Goal: Information Seeking & Learning: Find contact information

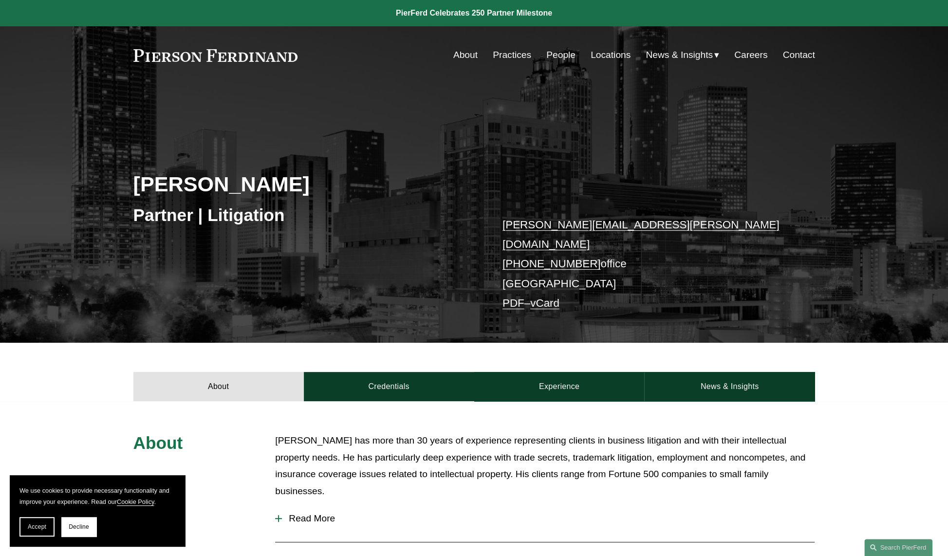
click at [463, 57] on link "About" at bounding box center [465, 55] width 24 height 18
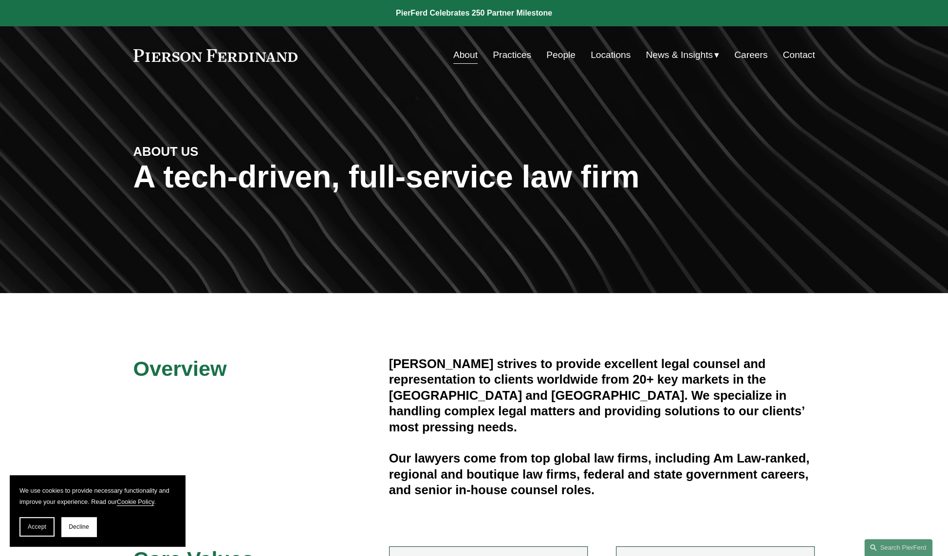
click at [484, 9] on link at bounding box center [474, 13] width 948 height 26
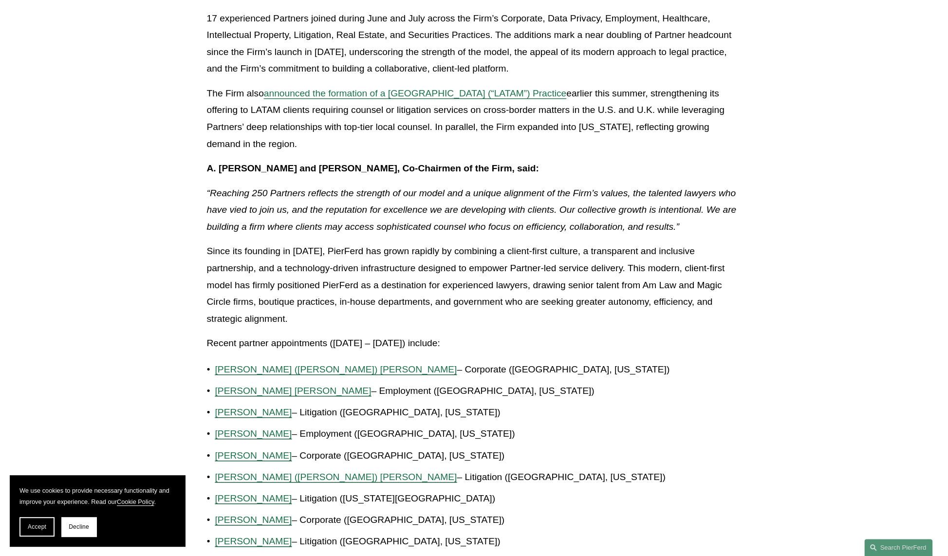
scroll to position [404, 0]
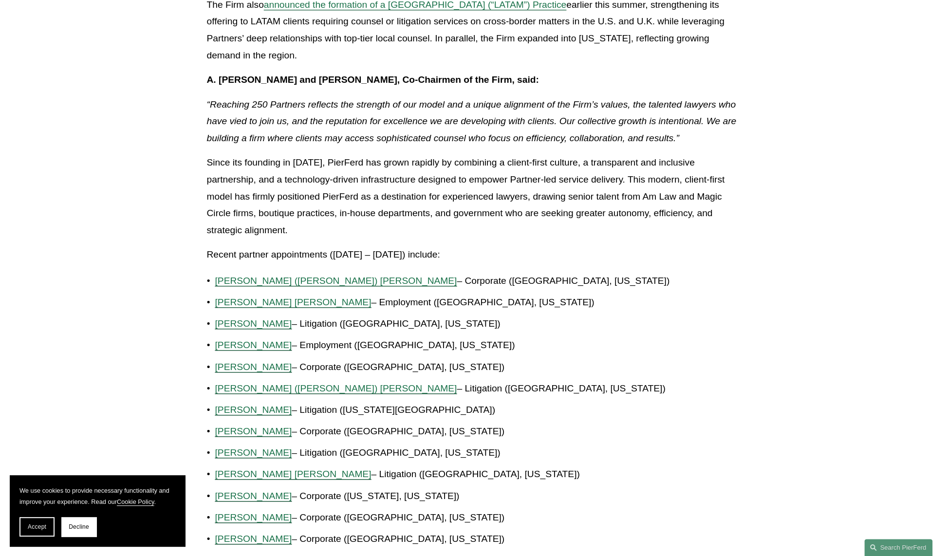
click at [260, 328] on span "Marquetta J. Bryan" at bounding box center [253, 323] width 77 height 10
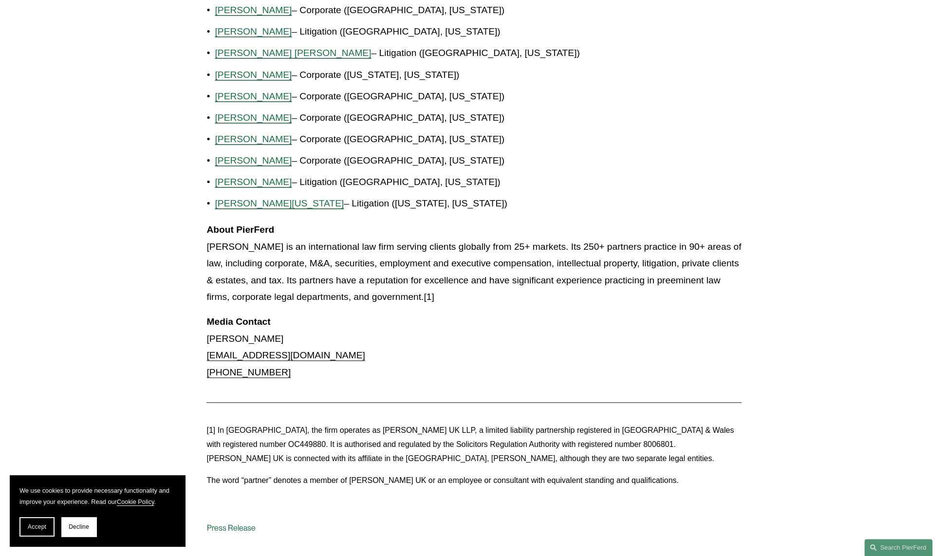
scroll to position [890, 0]
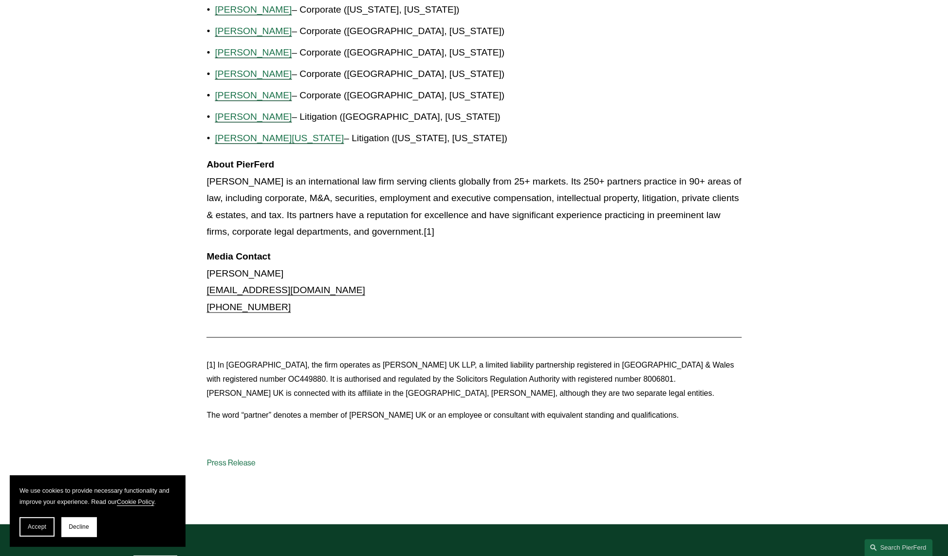
click at [230, 113] on span "Brian D. Stoltz" at bounding box center [253, 116] width 77 height 10
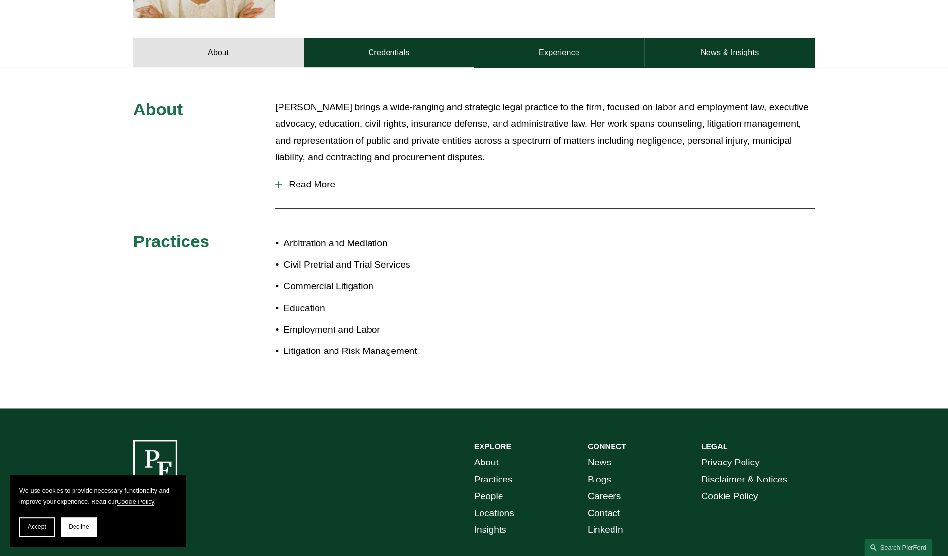
scroll to position [474, 0]
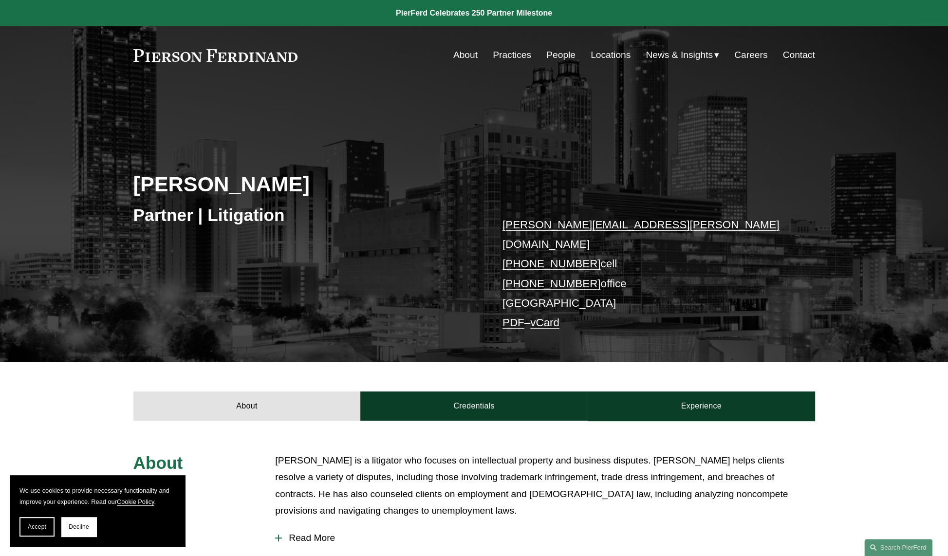
click at [598, 53] on link "Locations" at bounding box center [610, 55] width 40 height 18
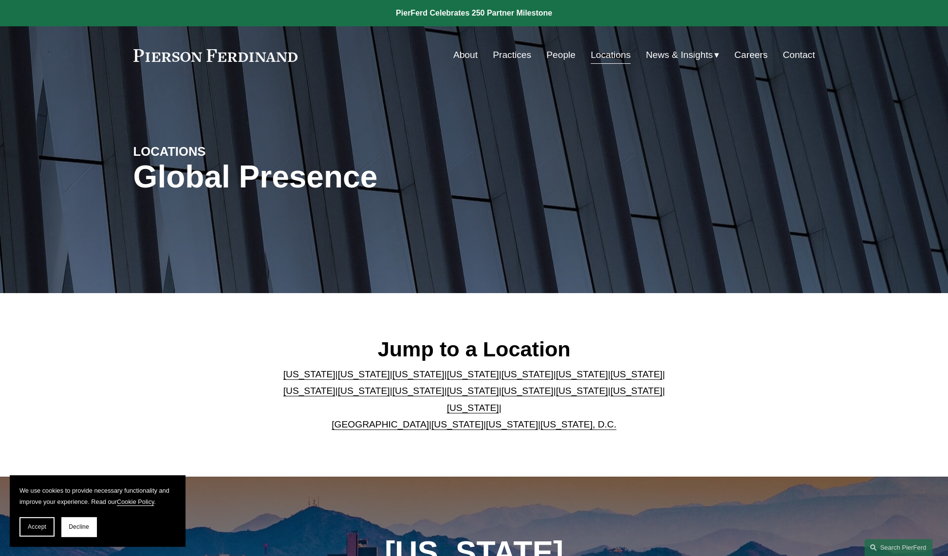
click at [555, 379] on link "[US_STATE]" at bounding box center [581, 374] width 52 height 10
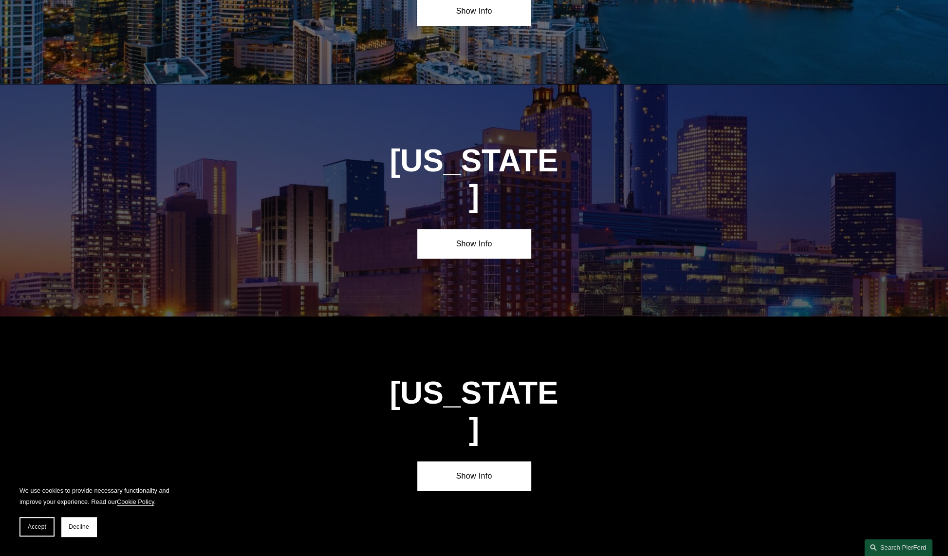
scroll to position [1502, 0]
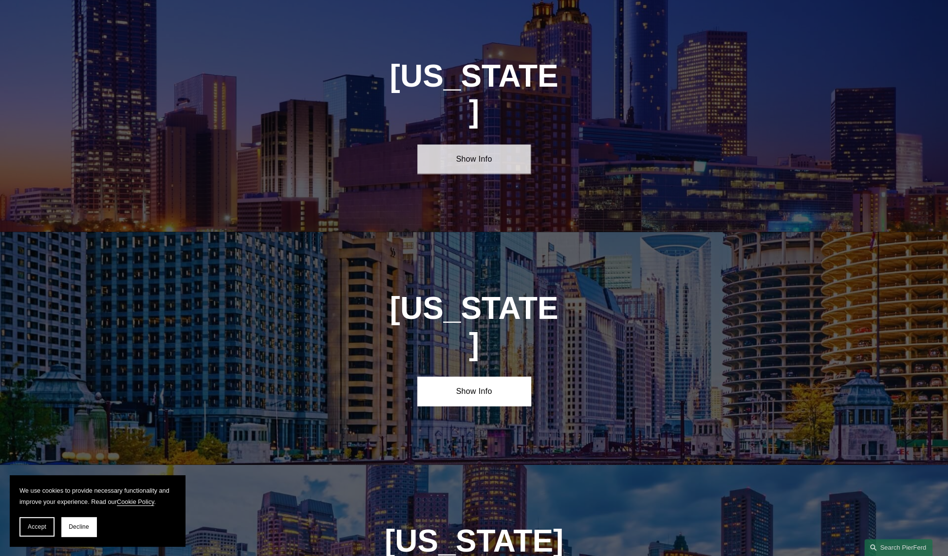
click at [495, 145] on link "Show Info" at bounding box center [473, 159] width 113 height 29
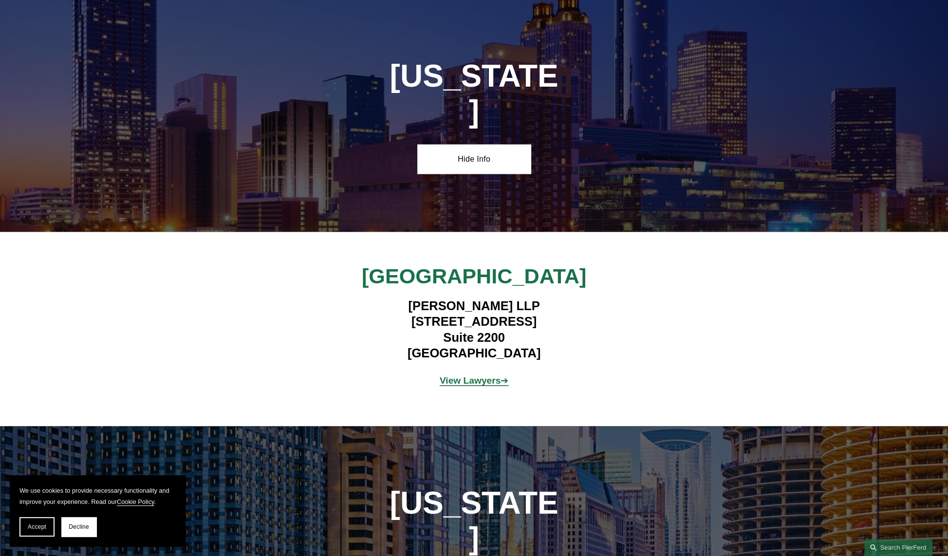
click at [406, 298] on h4 "Pierson Ferdinand LLP 260 Peachtree Street NW Suite 2200 Atlanta, GA 30303" at bounding box center [474, 329] width 284 height 63
drag, startPoint x: 406, startPoint y: 292, endPoint x: 501, endPoint y: 307, distance: 96.2
click at [501, 307] on h4 "Pierson Ferdinand LLP 260 Peachtree Street NW Suite 2200 Atlanta, GA 30303" at bounding box center [474, 329] width 284 height 63
copy h4 "260 Peachtree Street NW Suite 2200"
click at [465, 375] on strong "View Lawyers" at bounding box center [470, 380] width 61 height 10
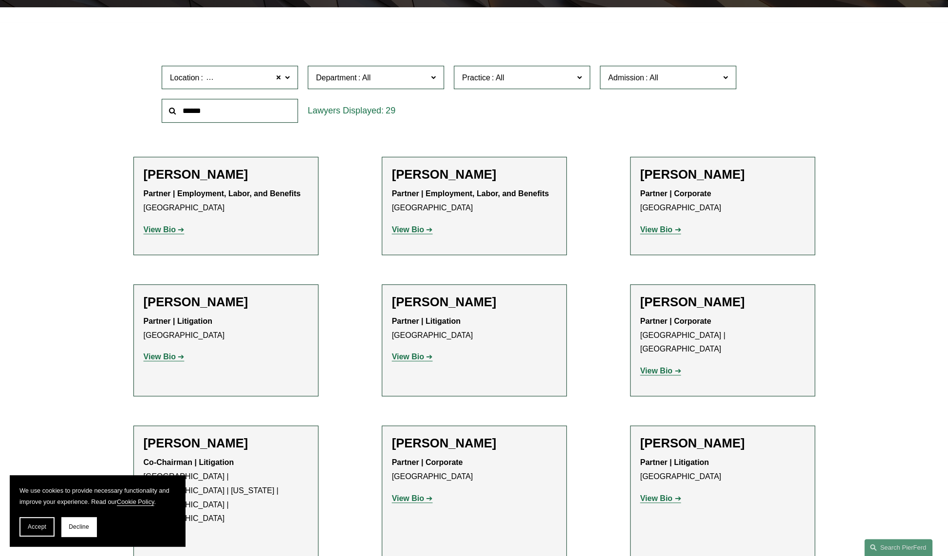
scroll to position [368, 0]
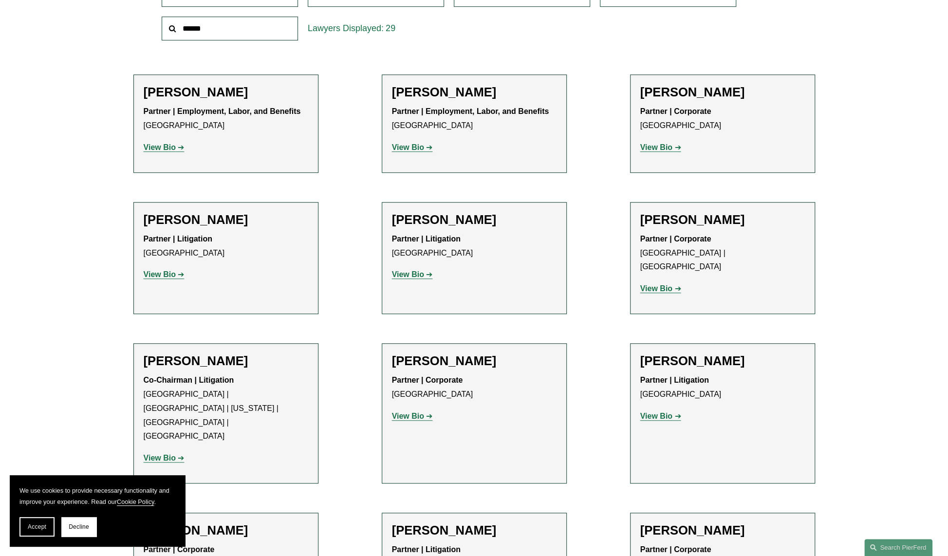
click at [408, 275] on strong "View Bio" at bounding box center [408, 274] width 32 height 8
click at [661, 412] on strong "View Bio" at bounding box center [656, 416] width 32 height 8
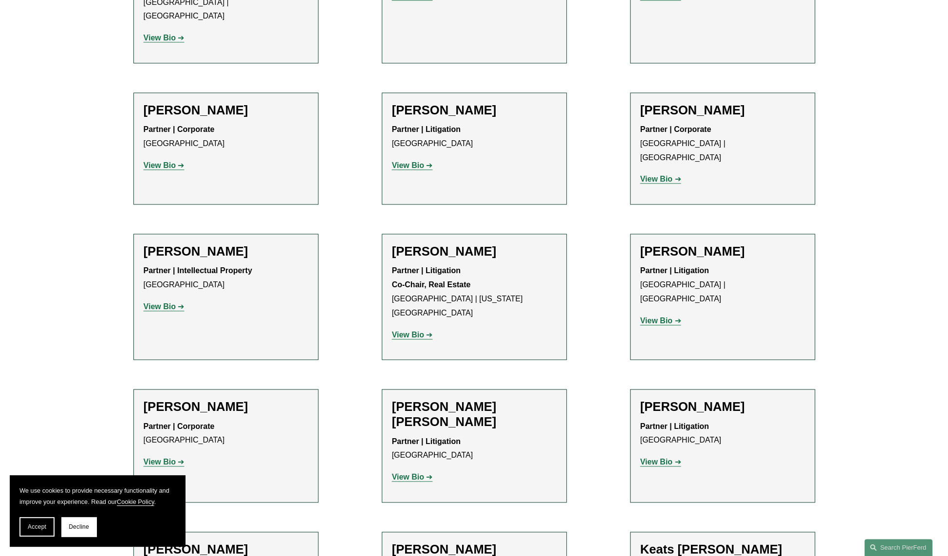
scroll to position [815, 0]
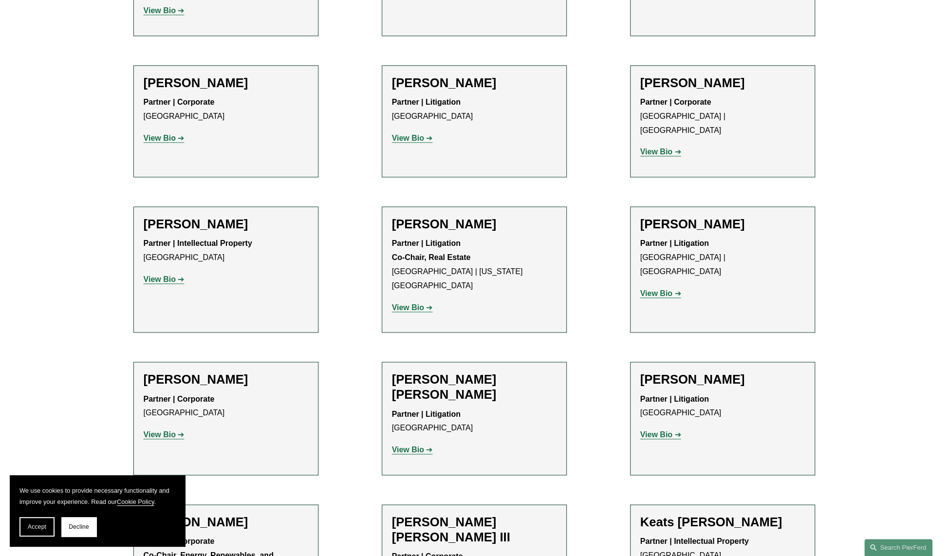
click at [416, 303] on strong "View Bio" at bounding box center [408, 307] width 32 height 8
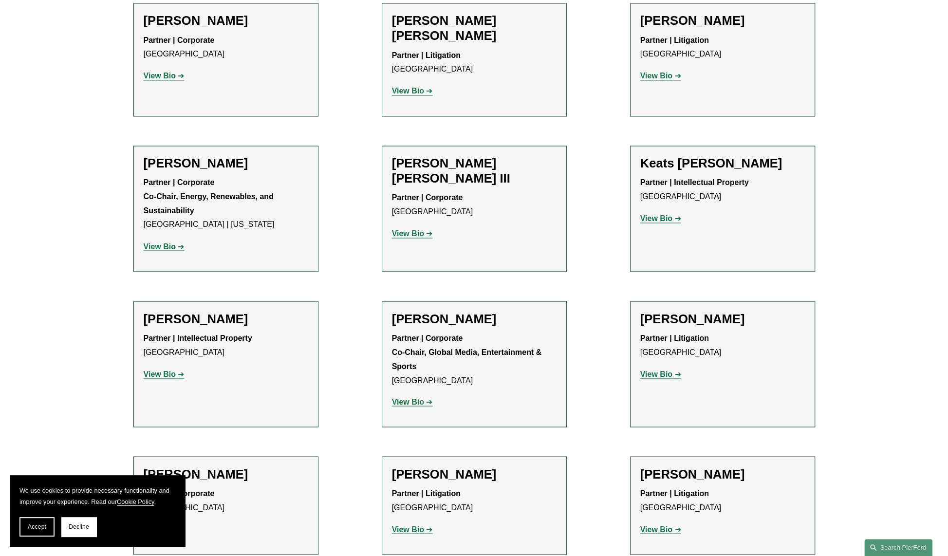
scroll to position [1381, 0]
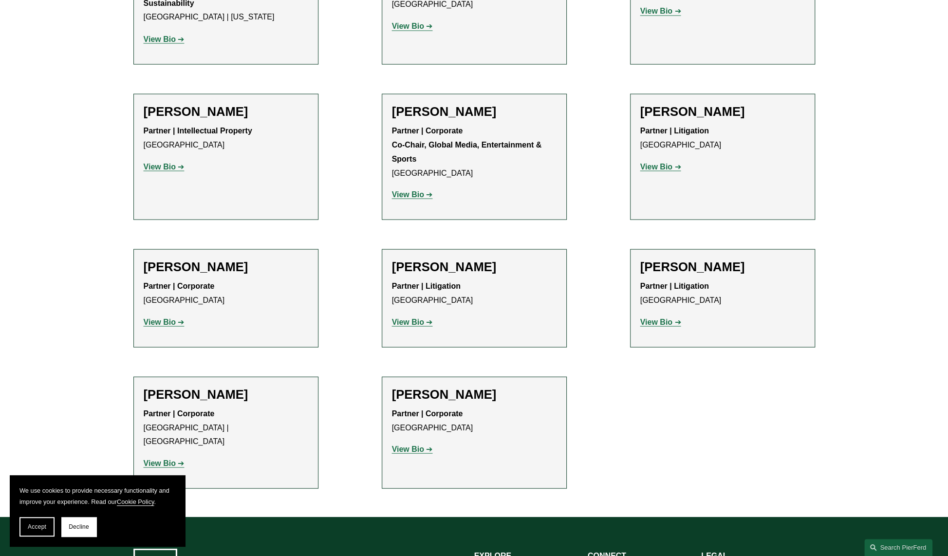
click at [413, 317] on strong "View Bio" at bounding box center [408, 321] width 32 height 8
